Goal: Task Accomplishment & Management: Complete application form

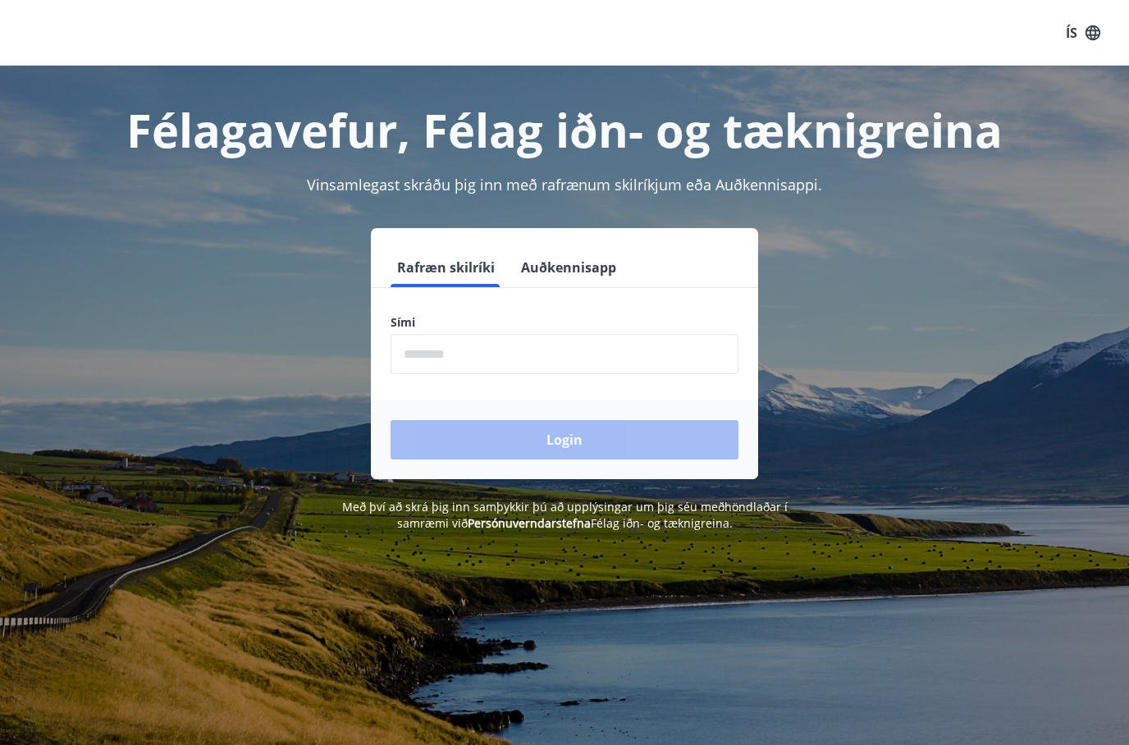
click at [525, 361] on input "phone" at bounding box center [565, 354] width 348 height 40
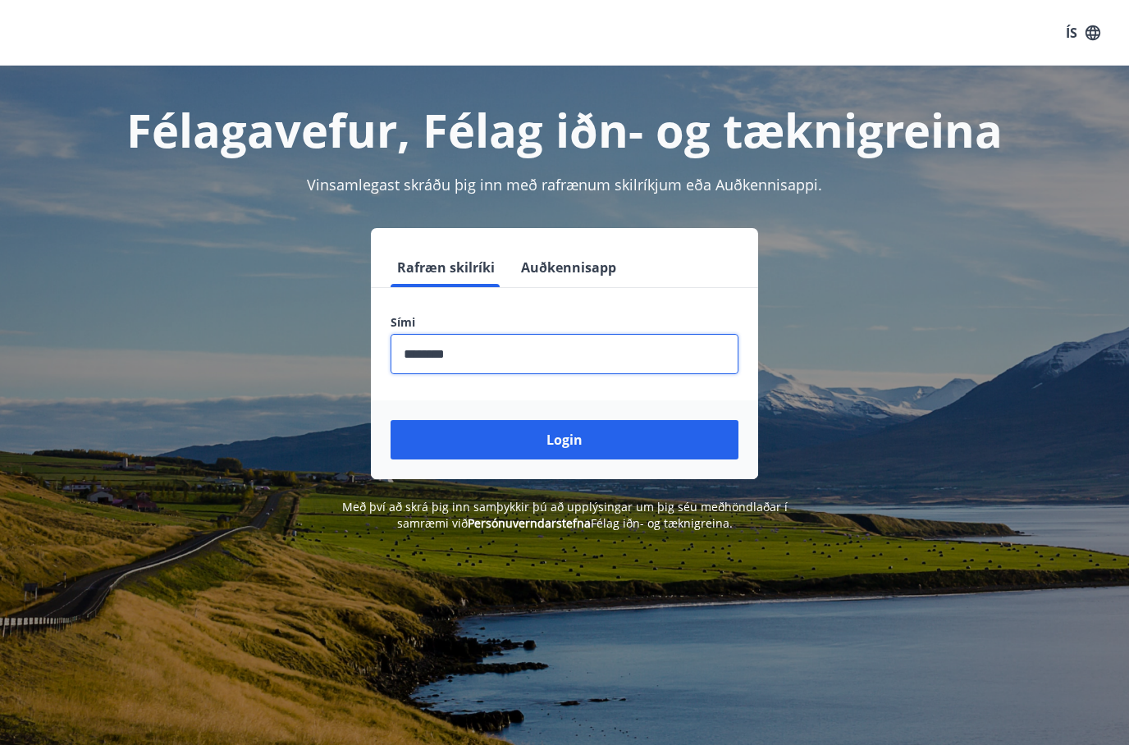
type input "********"
click at [556, 449] on button "Login" at bounding box center [565, 439] width 348 height 39
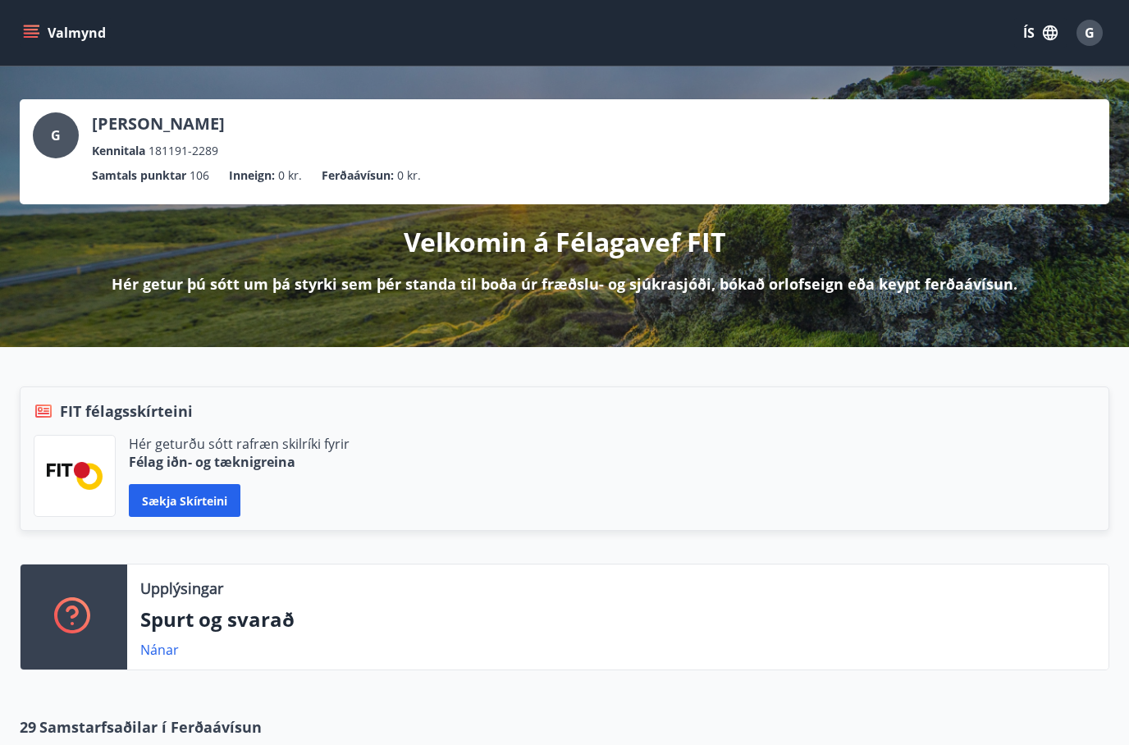
click at [36, 29] on icon "menu" at bounding box center [31, 30] width 15 height 2
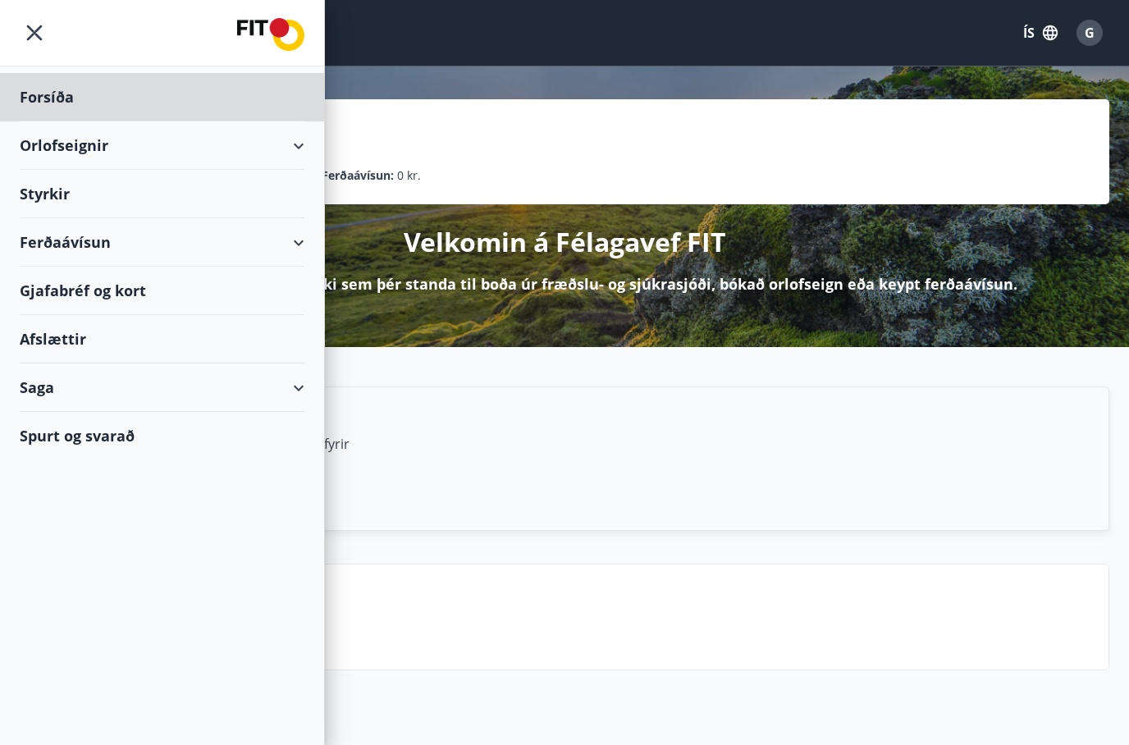
click at [80, 121] on div "Styrkir" at bounding box center [162, 97] width 285 height 48
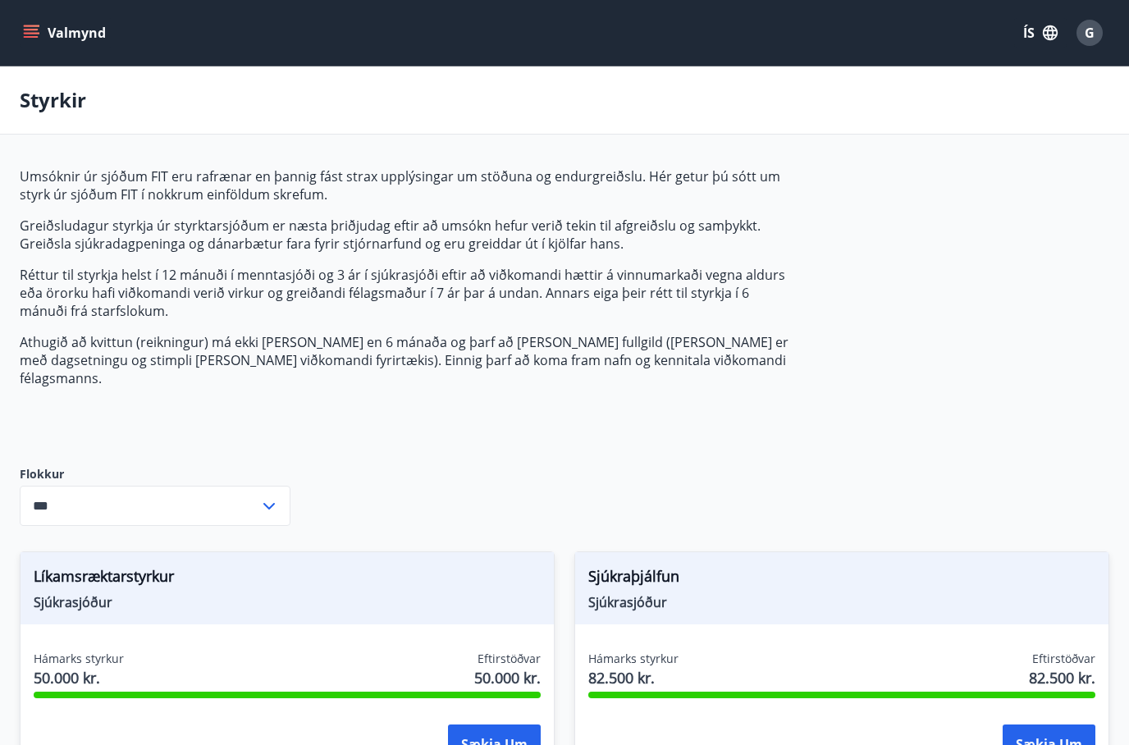
type input "***"
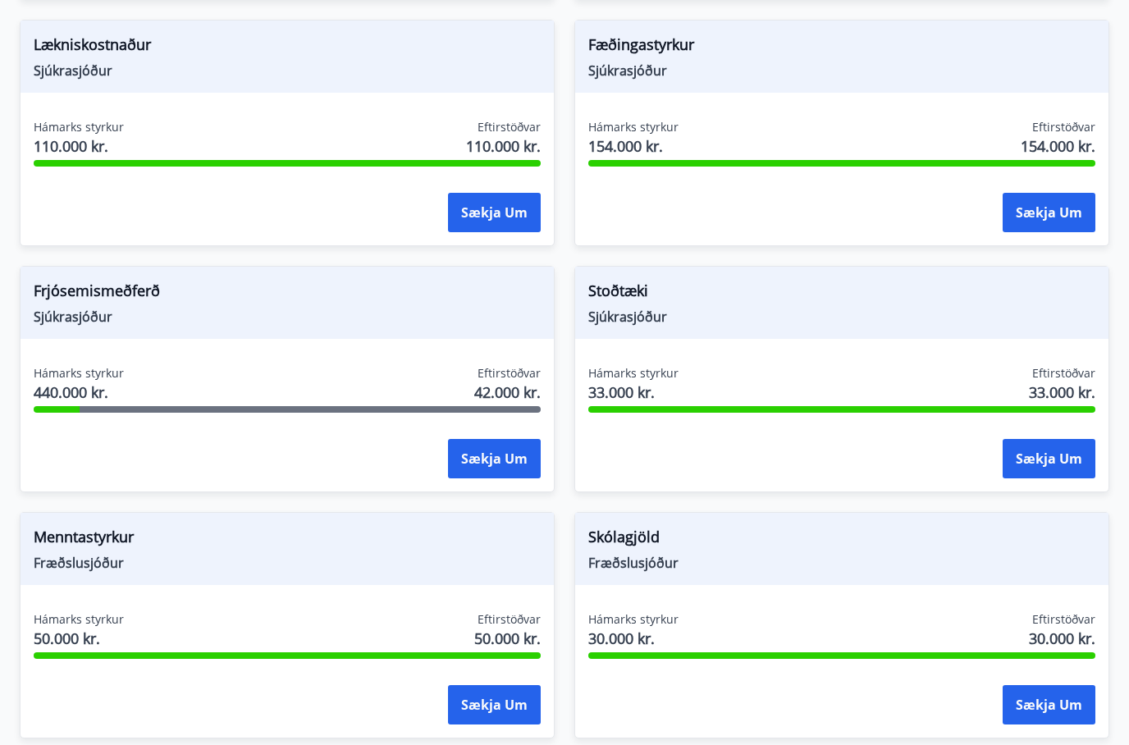
scroll to position [1525, 0]
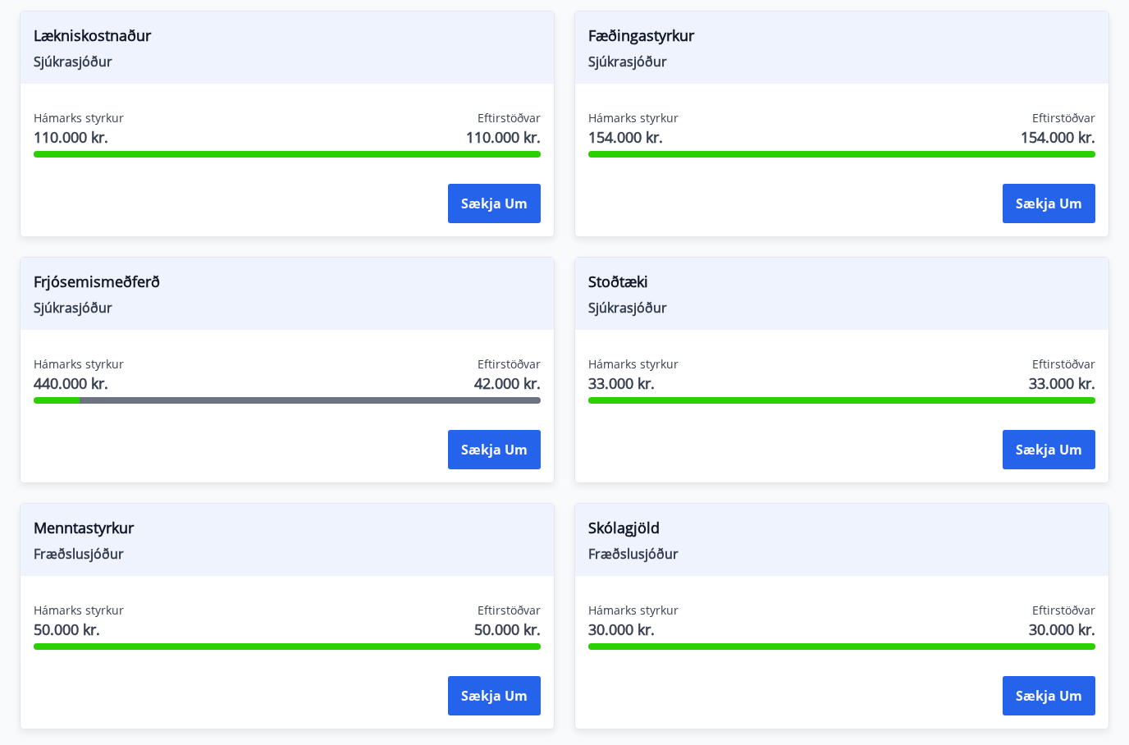
click at [213, 373] on div "Hámarks styrkur 440.000 kr. Eftirstöðvar 42.000 kr." at bounding box center [287, 377] width 507 height 41
click at [487, 431] on button "Sækja um" at bounding box center [494, 449] width 93 height 39
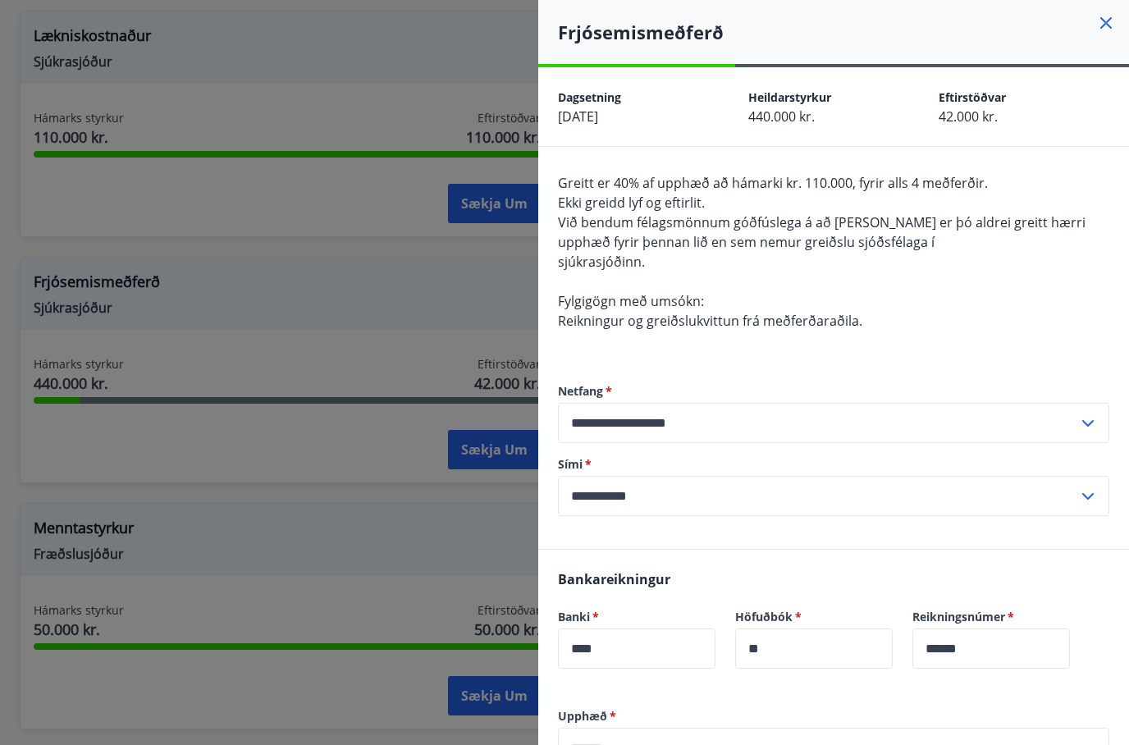
scroll to position [0, 0]
click at [288, 552] on div at bounding box center [564, 372] width 1129 height 745
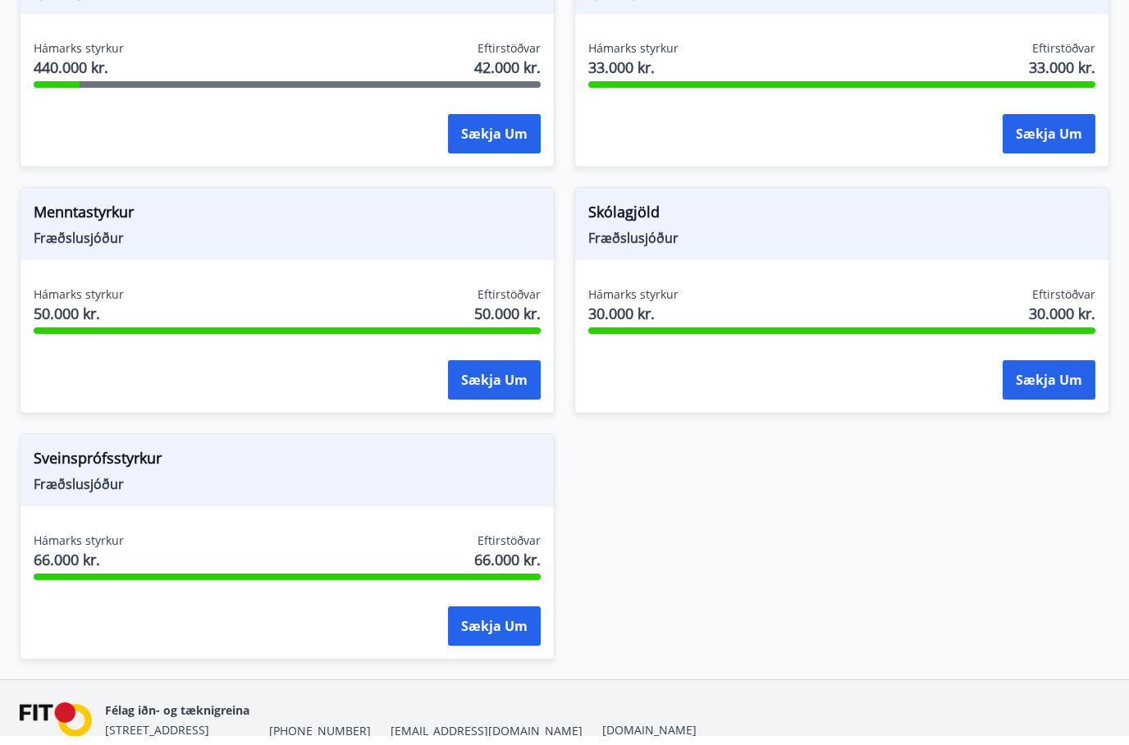
scroll to position [1830, 0]
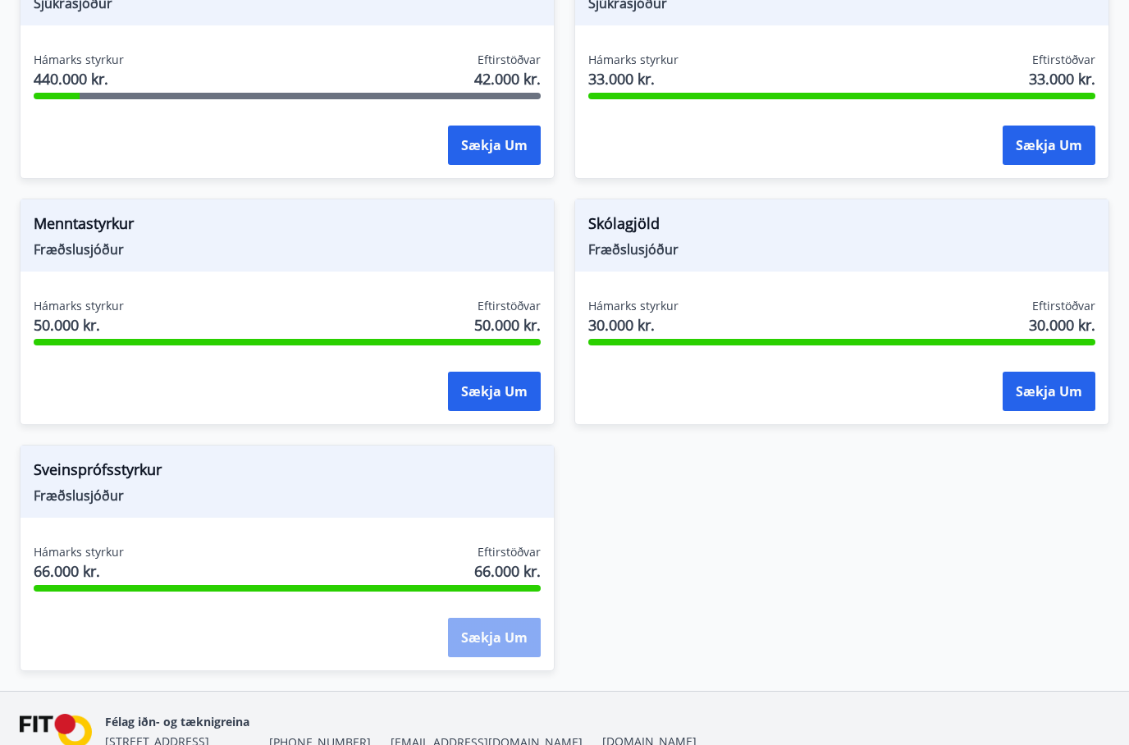
click at [503, 623] on button "Sækja um" at bounding box center [494, 637] width 93 height 39
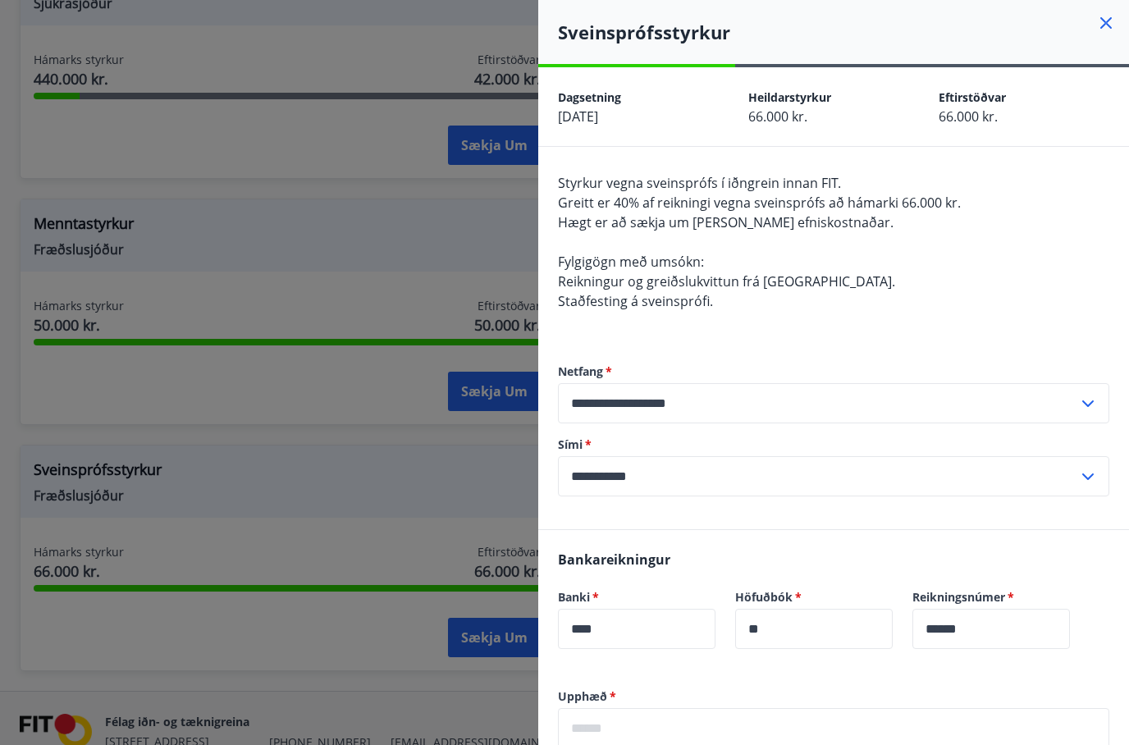
click at [405, 384] on div at bounding box center [564, 372] width 1129 height 745
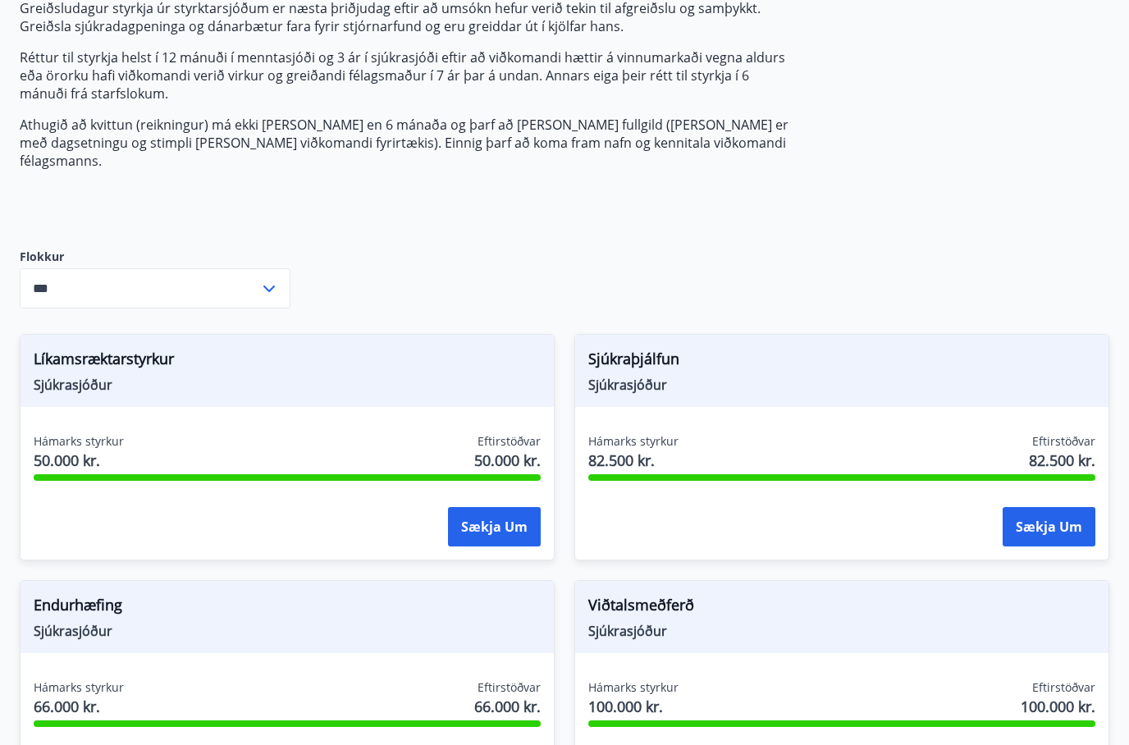
scroll to position [0, 0]
